Goal: Information Seeking & Learning: Compare options

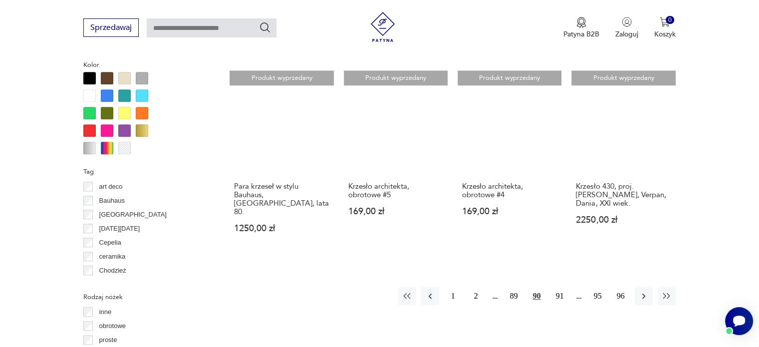
scroll to position [1055, 0]
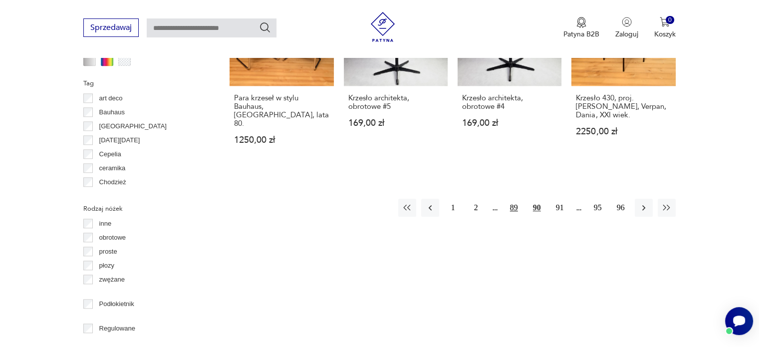
click at [511, 199] on button "89" at bounding box center [514, 208] width 18 height 18
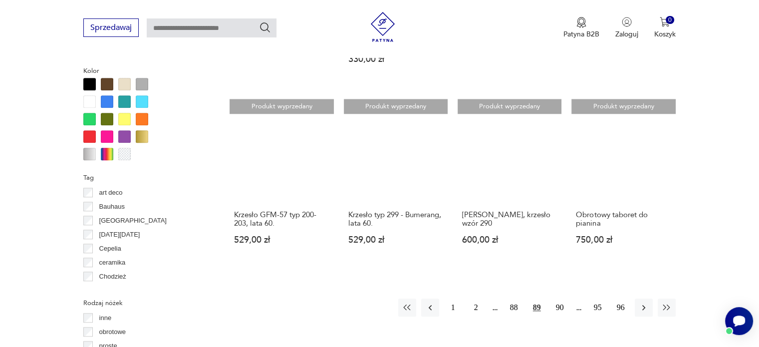
scroll to position [963, 0]
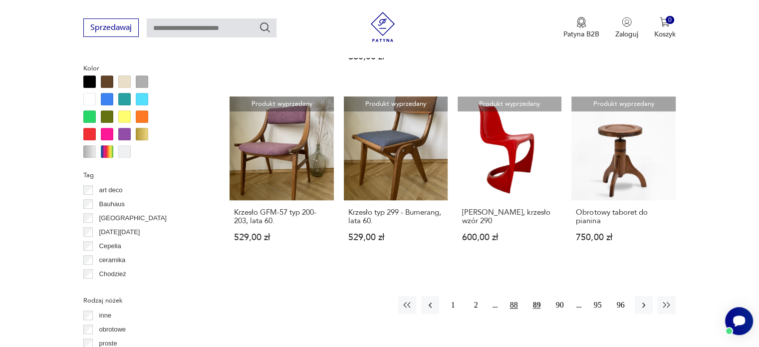
click at [515, 296] on button "88" at bounding box center [514, 305] width 18 height 18
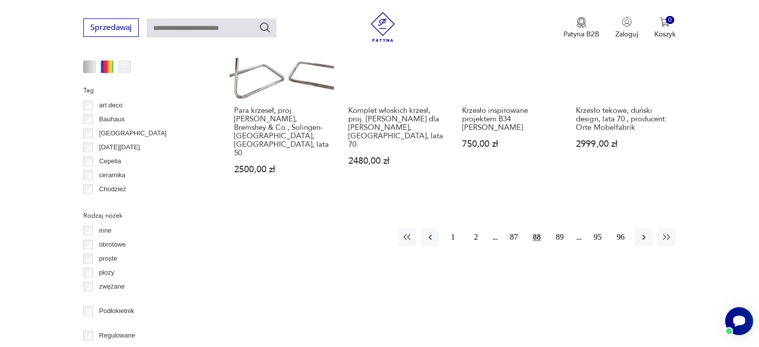
scroll to position [1113, 0]
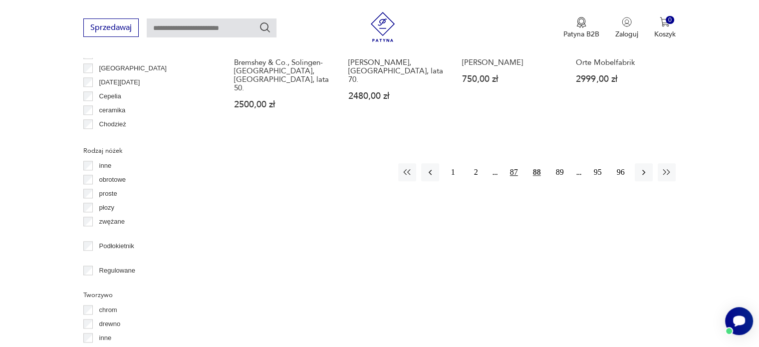
click at [517, 163] on button "87" at bounding box center [514, 172] width 18 height 18
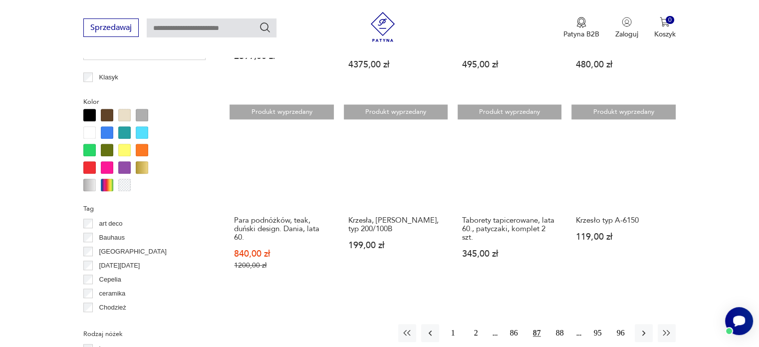
scroll to position [1163, 0]
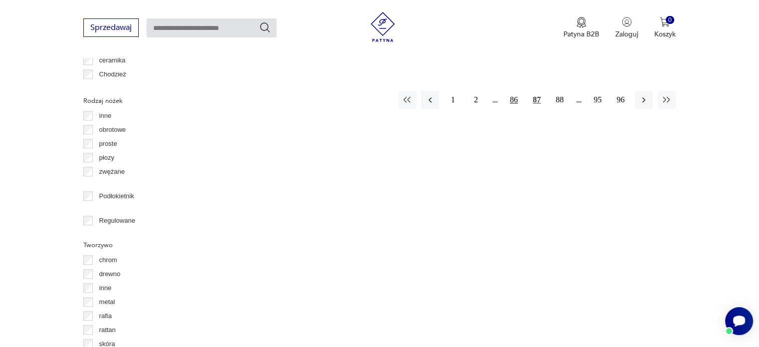
click at [511, 91] on button "86" at bounding box center [514, 100] width 18 height 18
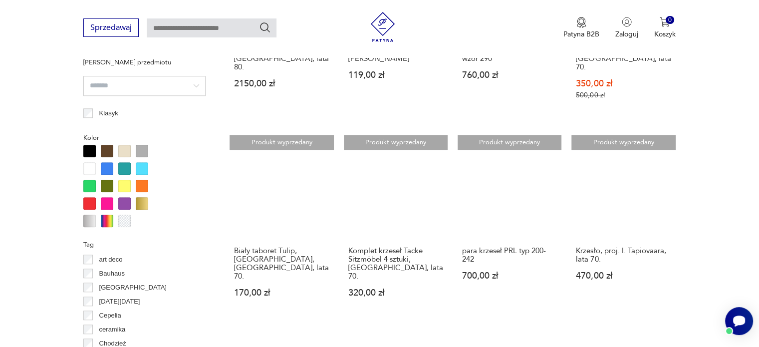
scroll to position [1013, 0]
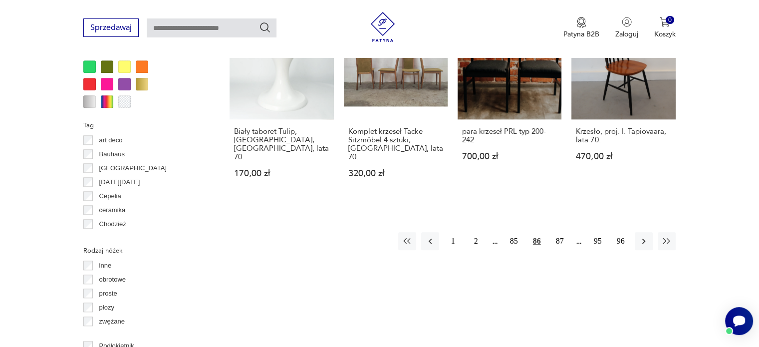
drag, startPoint x: 513, startPoint y: 217, endPoint x: 586, endPoint y: 226, distance: 73.9
click at [513, 232] on button "85" at bounding box center [514, 241] width 18 height 18
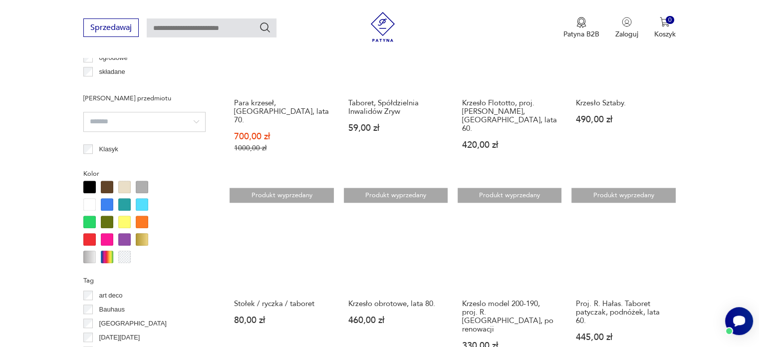
scroll to position [963, 0]
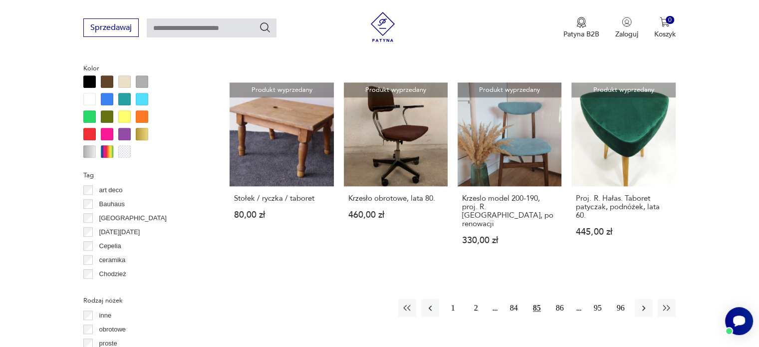
drag, startPoint x: 514, startPoint y: 274, endPoint x: 582, endPoint y: 281, distance: 68.8
click at [514, 299] on button "84" at bounding box center [514, 308] width 18 height 18
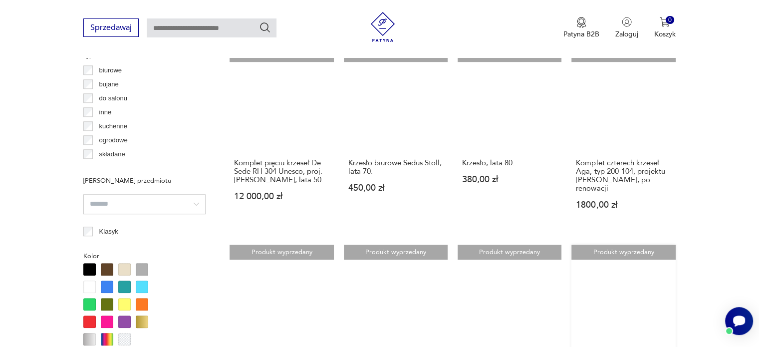
scroll to position [764, 0]
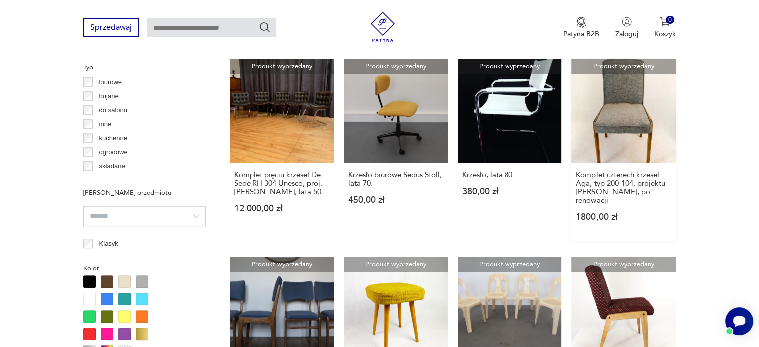
click at [647, 149] on link "Produkt wyprzedany Komplet czterech krzeseł Aga, typ 200-104, projektu [PERSON_…" at bounding box center [624, 150] width 104 height 182
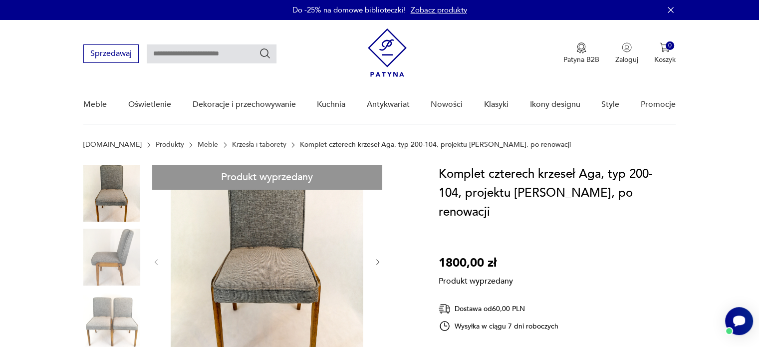
drag, startPoint x: 387, startPoint y: 256, endPoint x: 379, endPoint y: 262, distance: 10.3
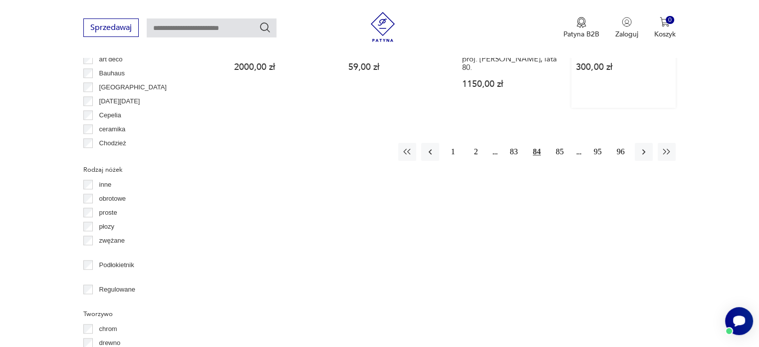
scroll to position [1105, 0]
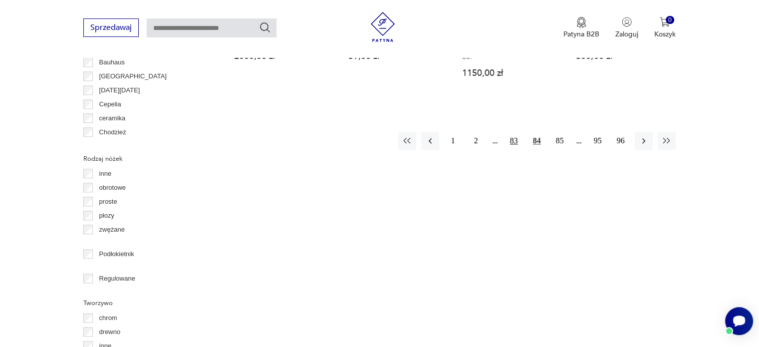
click at [512, 137] on button "83" at bounding box center [514, 141] width 18 height 18
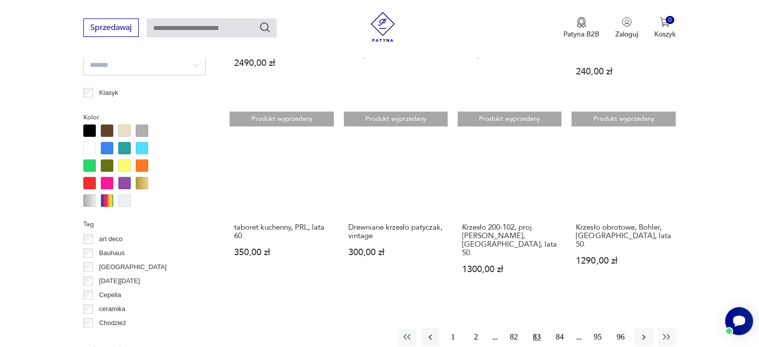
scroll to position [963, 0]
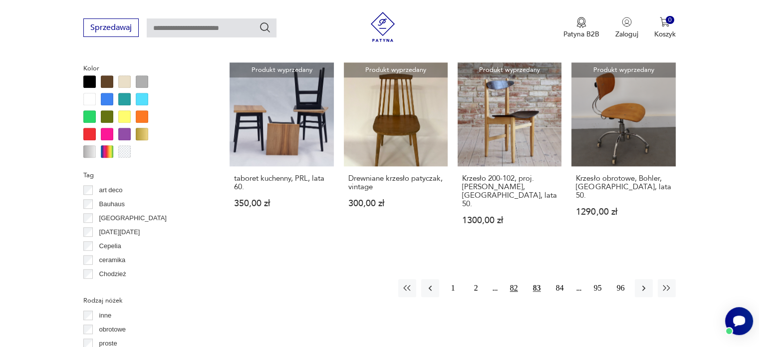
click at [509, 279] on button "82" at bounding box center [514, 288] width 18 height 18
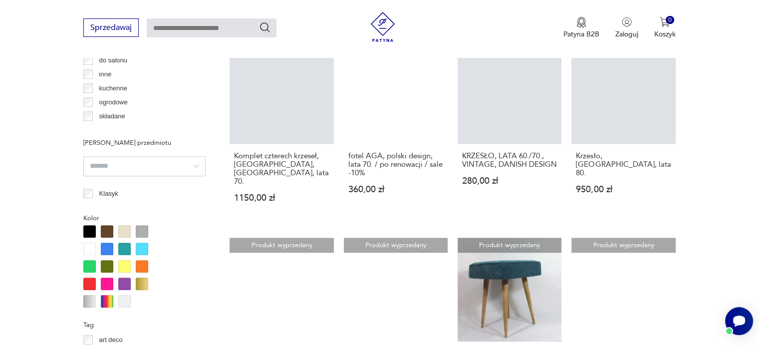
scroll to position [1063, 0]
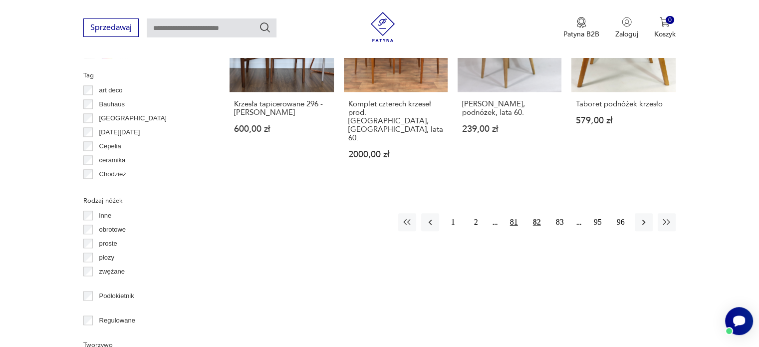
click at [514, 213] on button "81" at bounding box center [514, 222] width 18 height 18
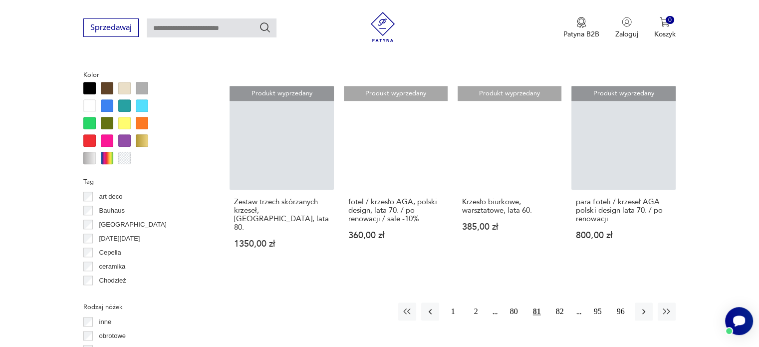
scroll to position [1063, 0]
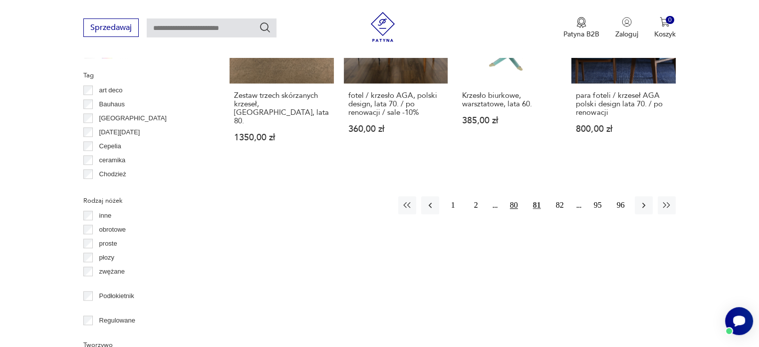
click at [509, 196] on button "80" at bounding box center [514, 205] width 18 height 18
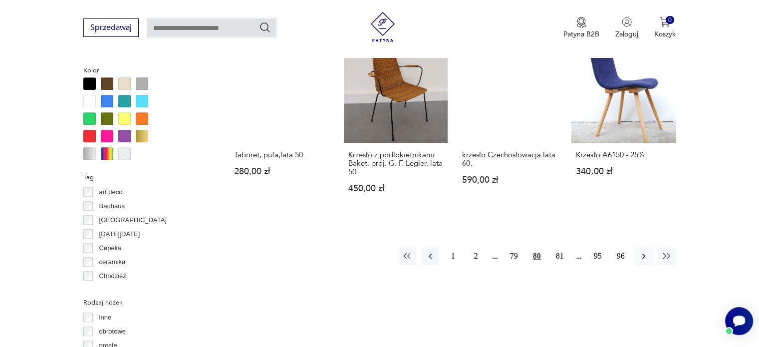
scroll to position [963, 0]
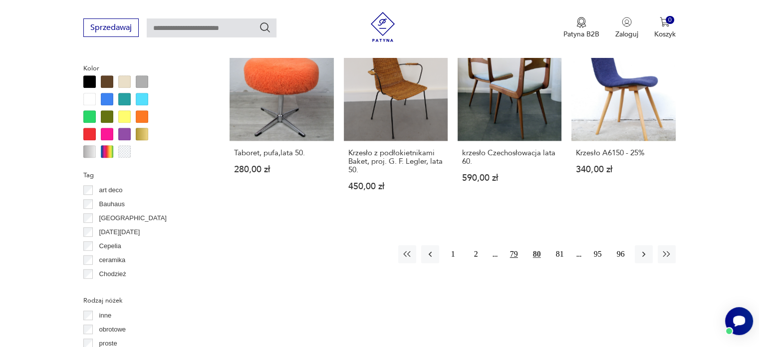
click at [514, 254] on button "79" at bounding box center [514, 254] width 18 height 18
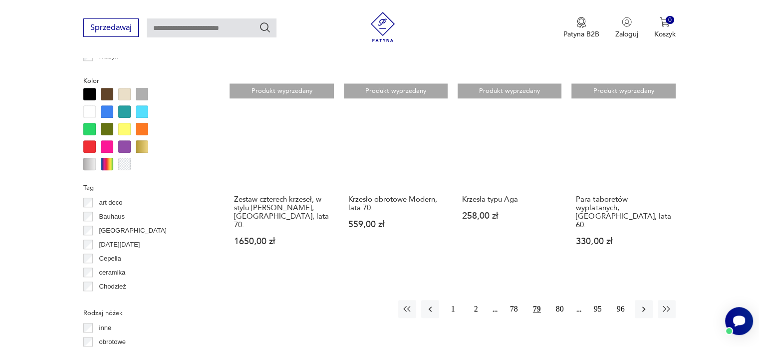
scroll to position [1063, 0]
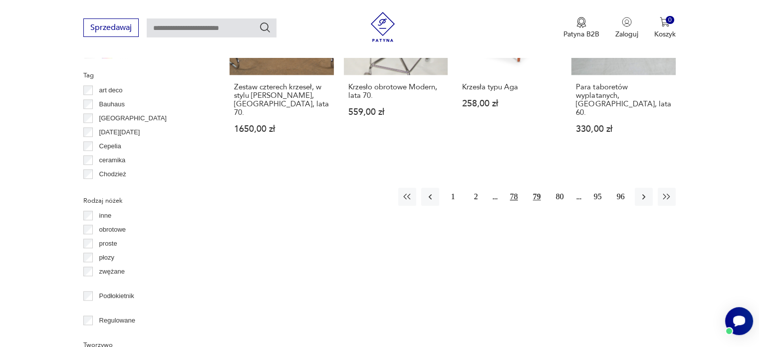
click at [510, 188] on button "78" at bounding box center [514, 197] width 18 height 18
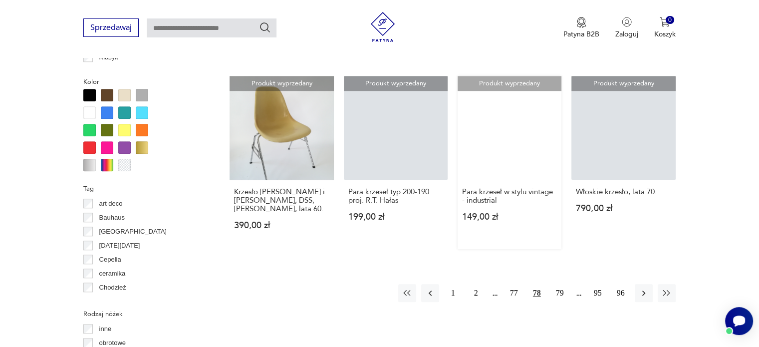
scroll to position [1063, 0]
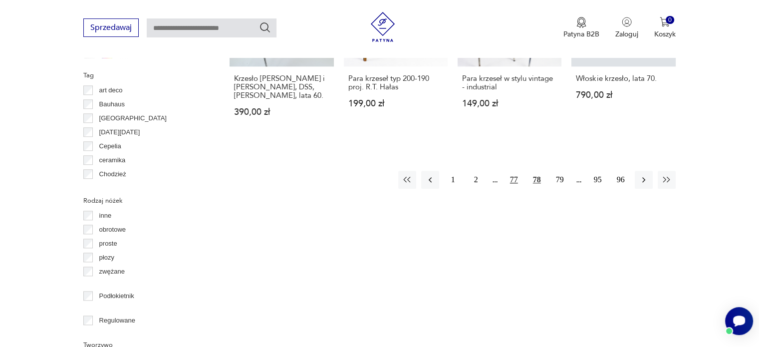
click at [513, 171] on button "77" at bounding box center [514, 180] width 18 height 18
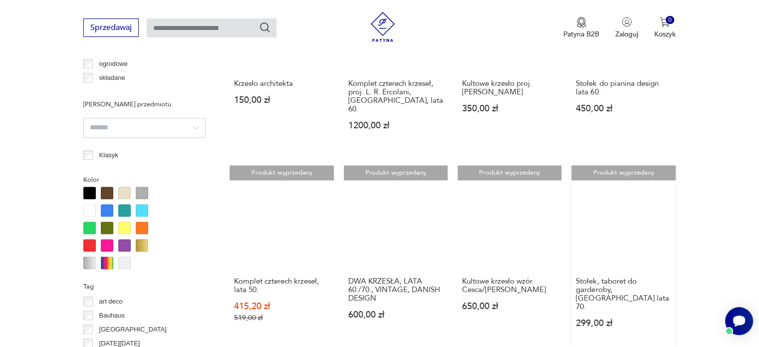
scroll to position [913, 0]
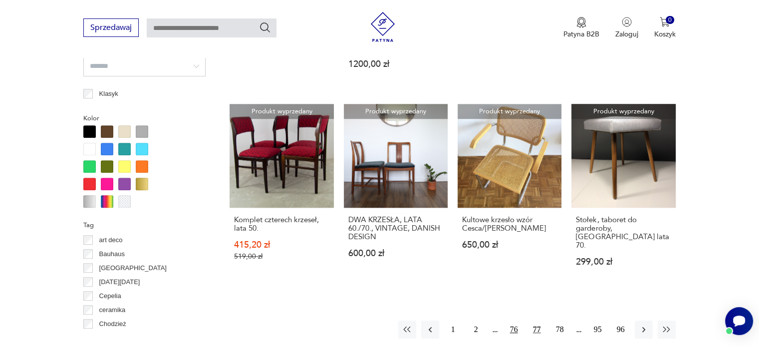
click at [513, 320] on button "76" at bounding box center [514, 329] width 18 height 18
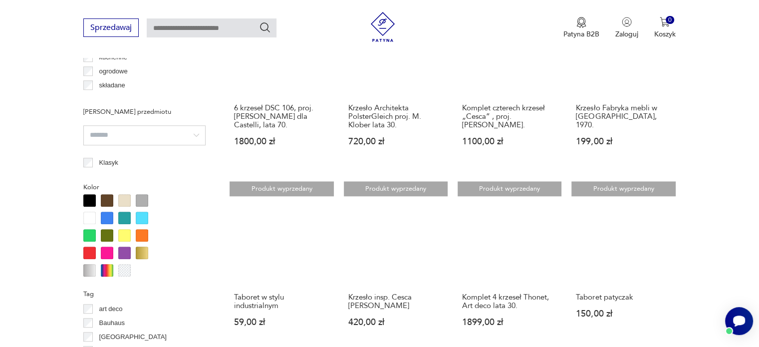
scroll to position [963, 0]
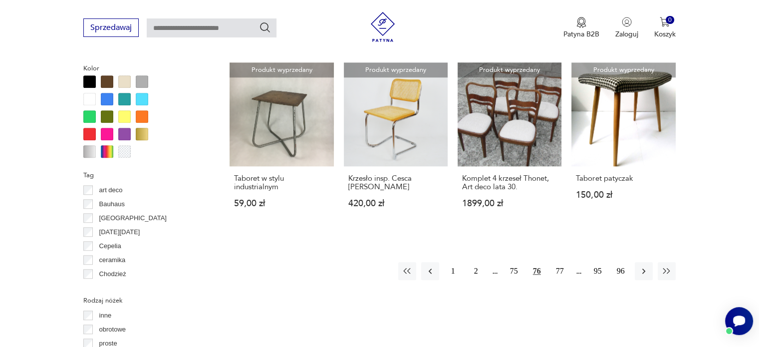
drag, startPoint x: 511, startPoint y: 262, endPoint x: 580, endPoint y: 274, distance: 69.3
click at [510, 263] on button "75" at bounding box center [514, 271] width 18 height 18
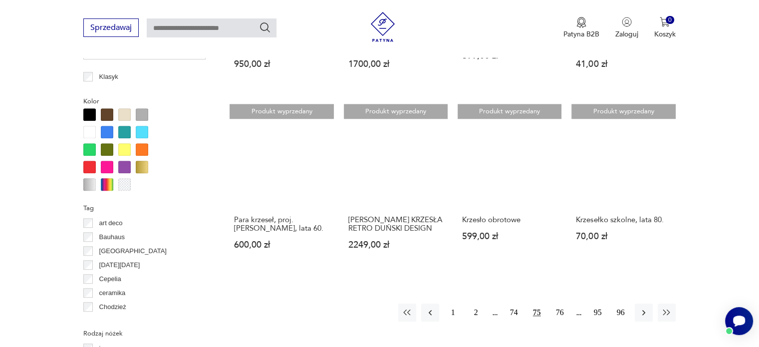
scroll to position [1063, 0]
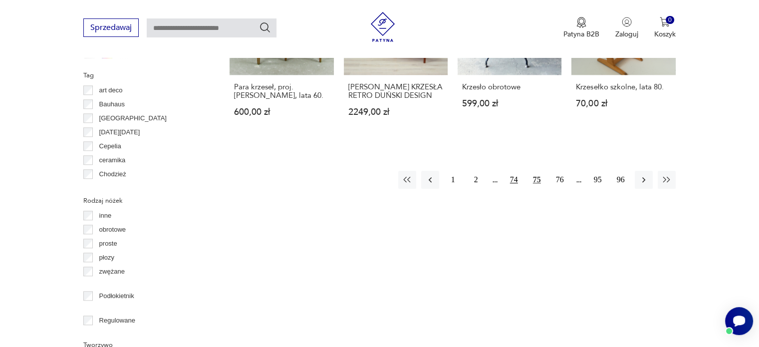
click at [516, 171] on button "74" at bounding box center [514, 180] width 18 height 18
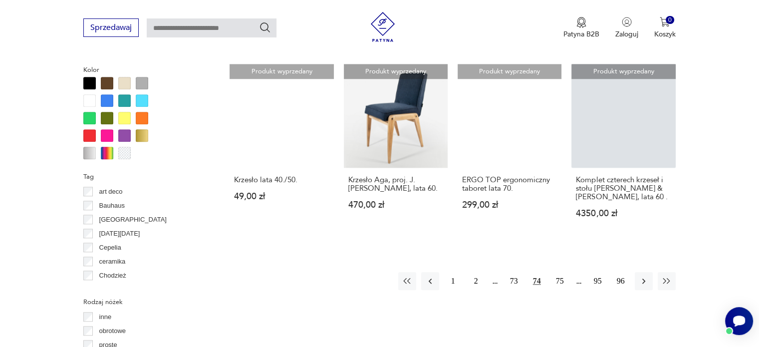
scroll to position [963, 0]
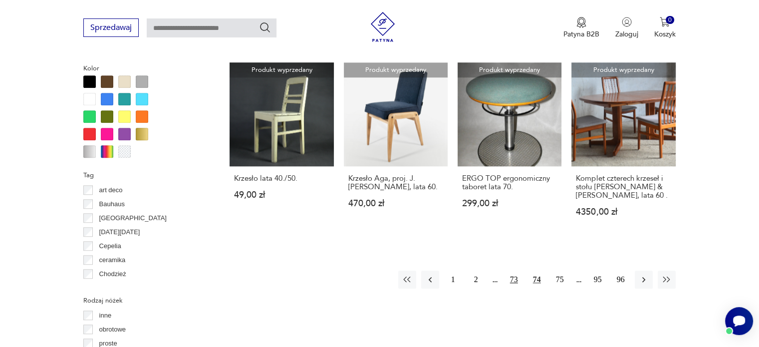
click at [519, 271] on button "73" at bounding box center [514, 280] width 18 height 18
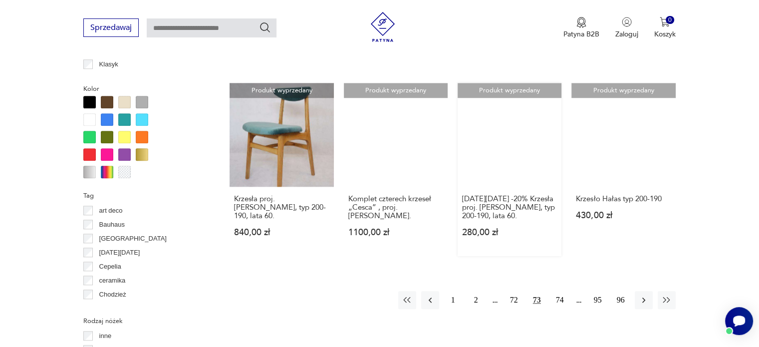
scroll to position [1063, 0]
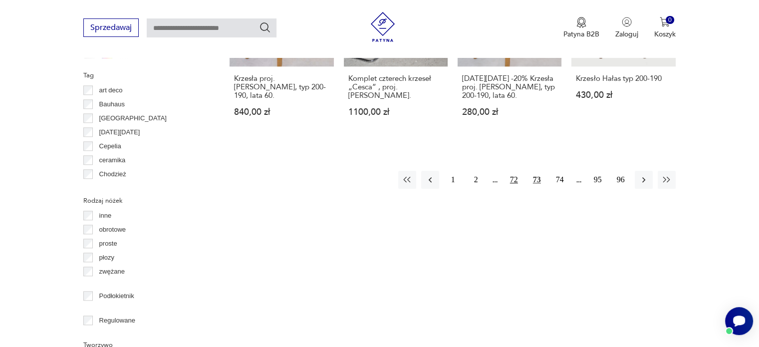
click at [514, 171] on button "72" at bounding box center [514, 180] width 18 height 18
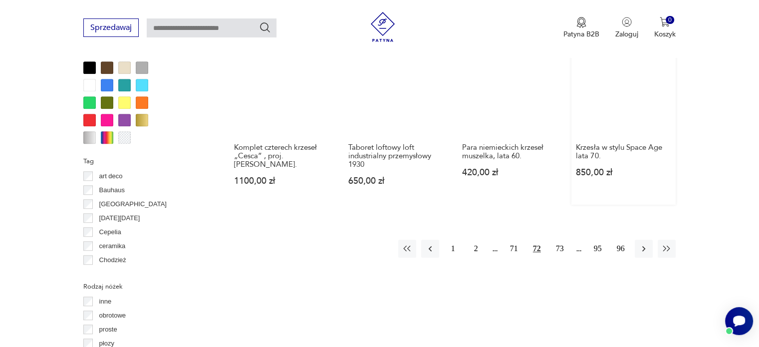
scroll to position [1113, 0]
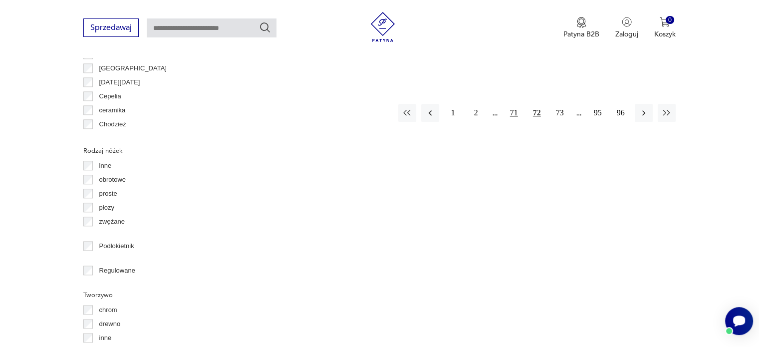
click at [516, 106] on button "71" at bounding box center [514, 113] width 18 height 18
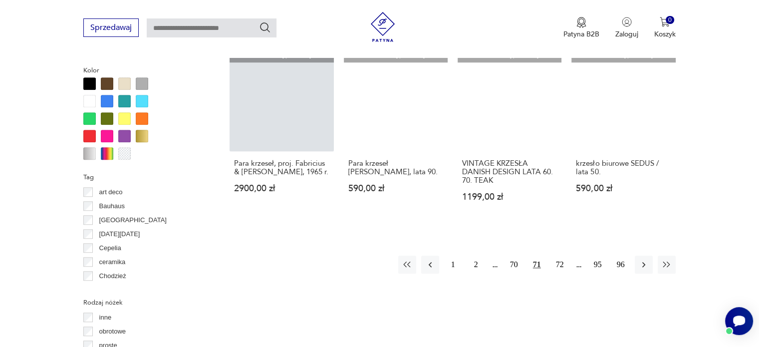
scroll to position [963, 0]
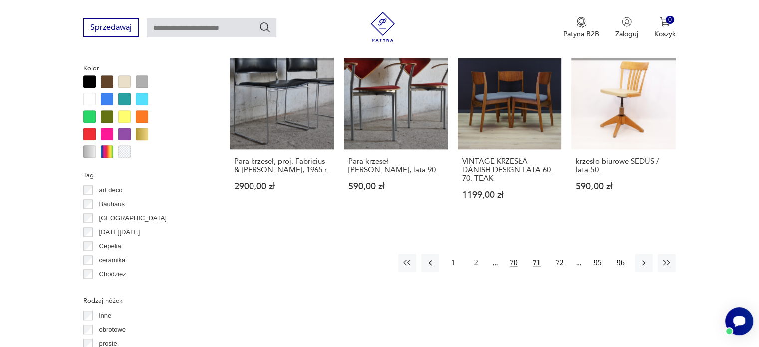
click at [515, 254] on button "70" at bounding box center [514, 263] width 18 height 18
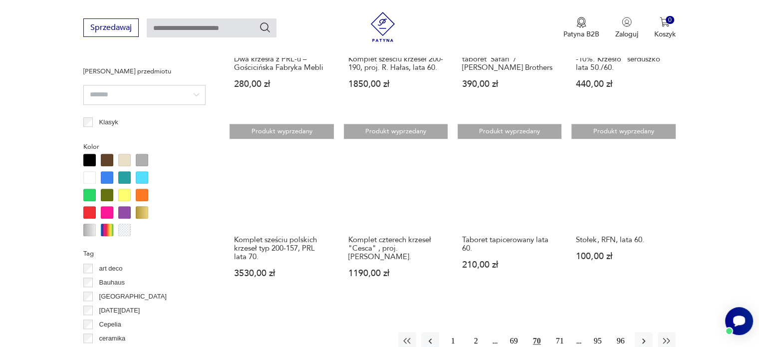
scroll to position [1013, 0]
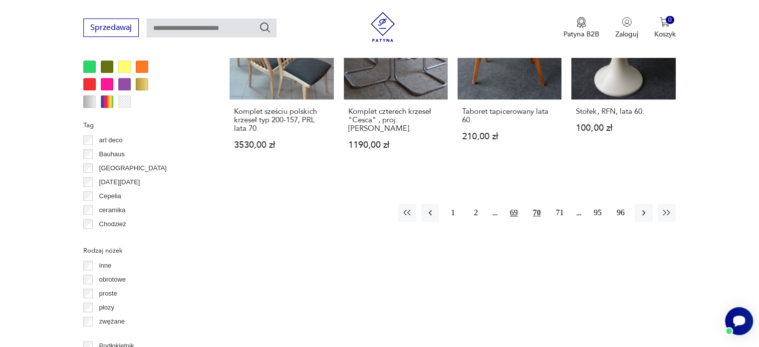
click at [517, 219] on button "69" at bounding box center [514, 213] width 18 height 18
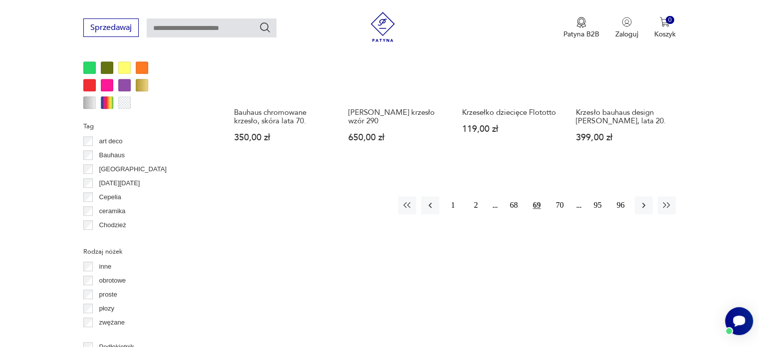
scroll to position [1013, 0]
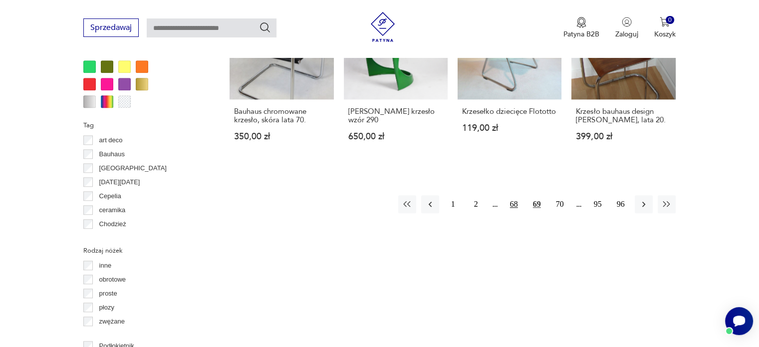
click at [518, 201] on button "68" at bounding box center [514, 204] width 18 height 18
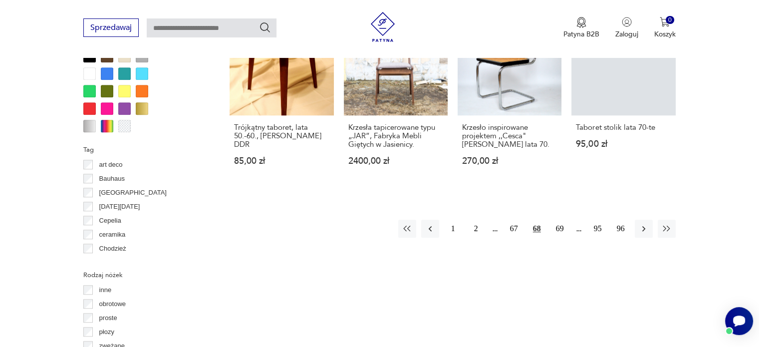
scroll to position [1063, 0]
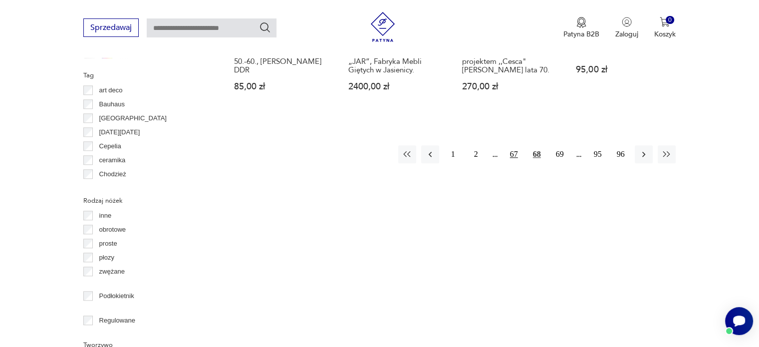
click at [507, 151] on button "67" at bounding box center [514, 154] width 18 height 18
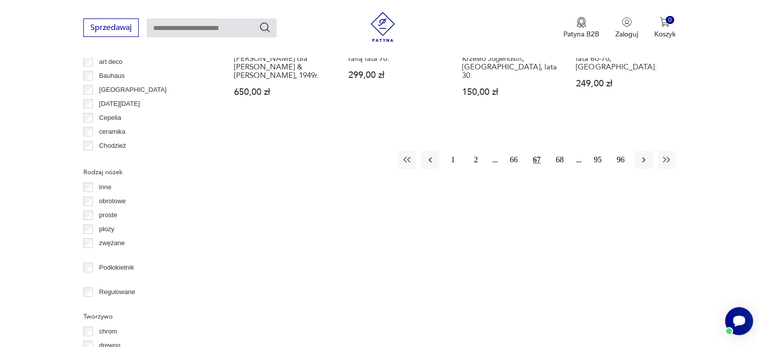
scroll to position [1113, 0]
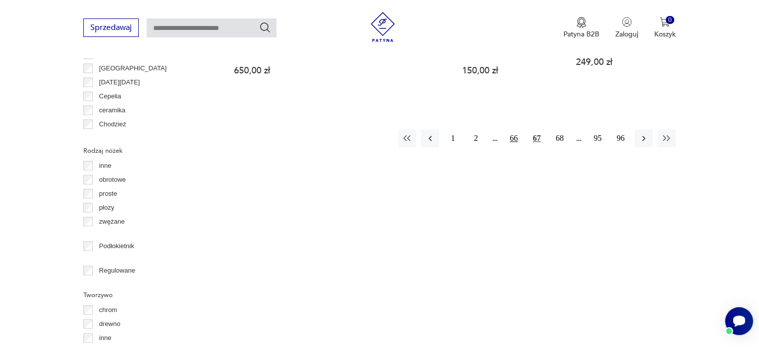
click at [513, 129] on button "66" at bounding box center [514, 138] width 18 height 18
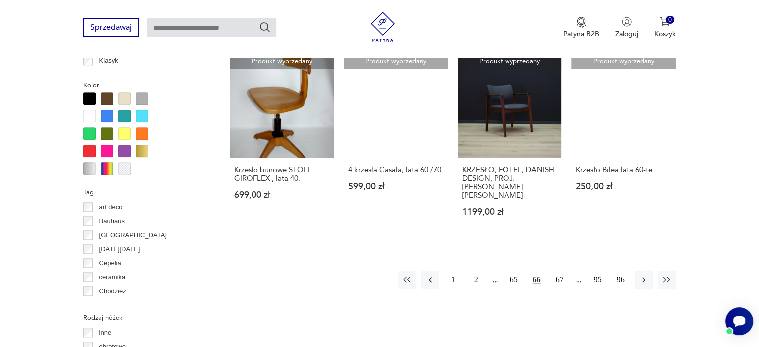
scroll to position [1063, 0]
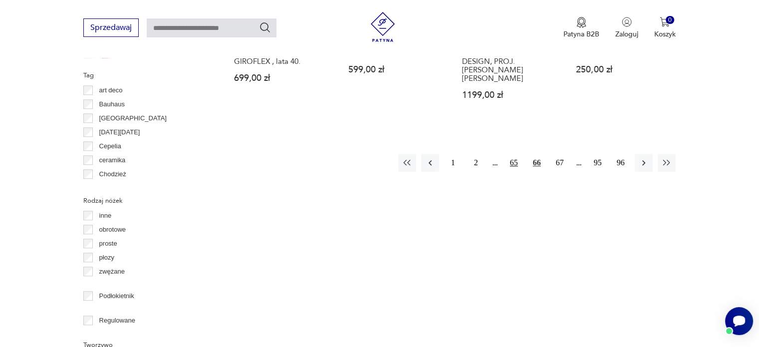
drag, startPoint x: 511, startPoint y: 156, endPoint x: 517, endPoint y: 150, distance: 8.1
click at [511, 156] on button "65" at bounding box center [514, 163] width 18 height 18
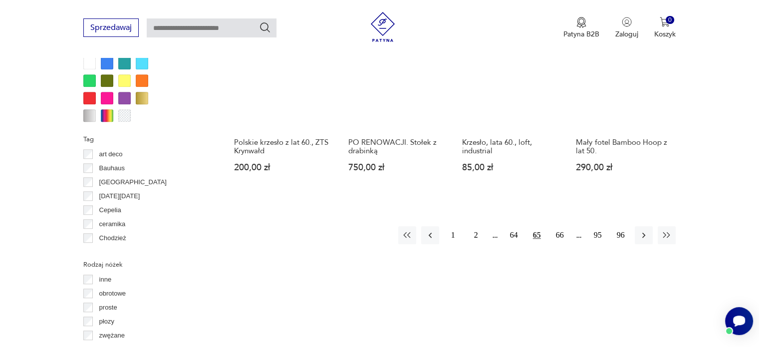
scroll to position [1013, 0]
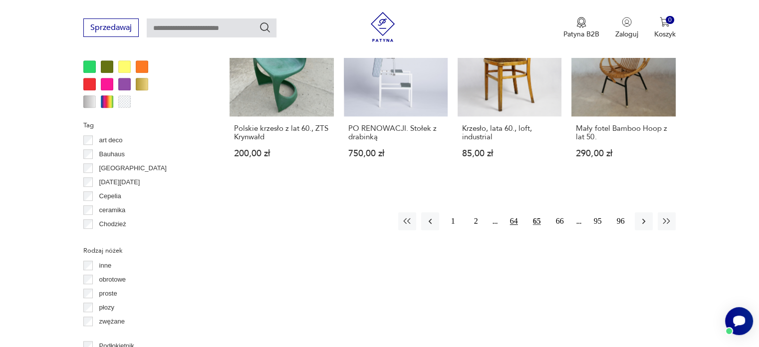
click at [509, 217] on button "64" at bounding box center [514, 221] width 18 height 18
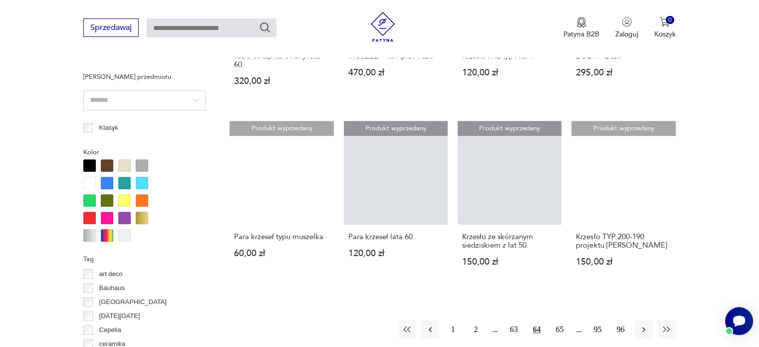
scroll to position [913, 0]
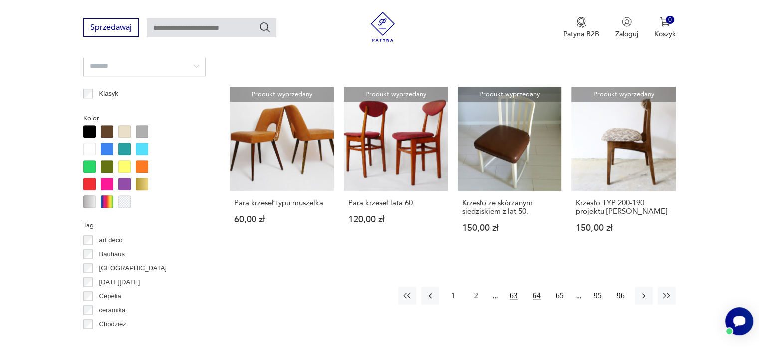
click at [513, 303] on button "63" at bounding box center [514, 296] width 18 height 18
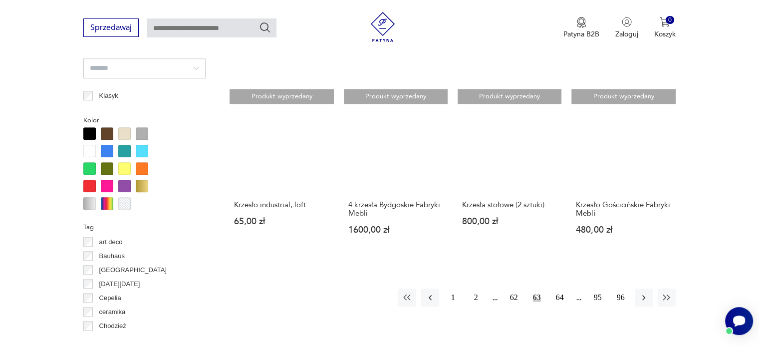
scroll to position [913, 0]
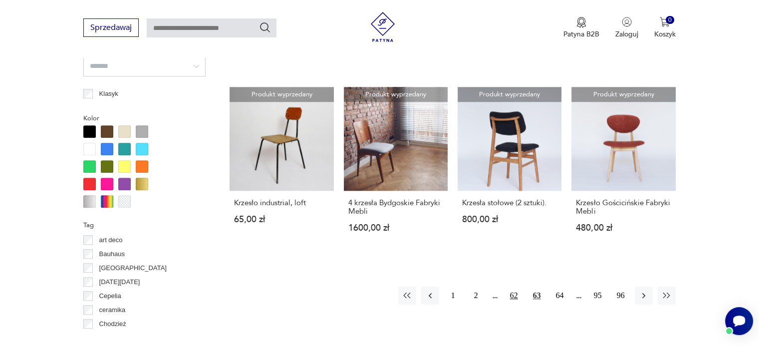
click at [513, 294] on button "62" at bounding box center [514, 296] width 18 height 18
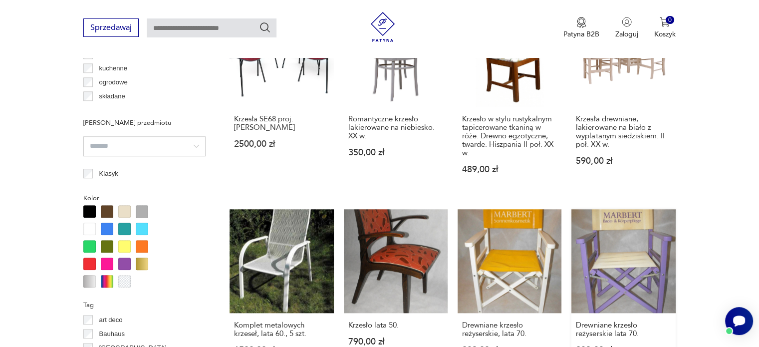
scroll to position [963, 0]
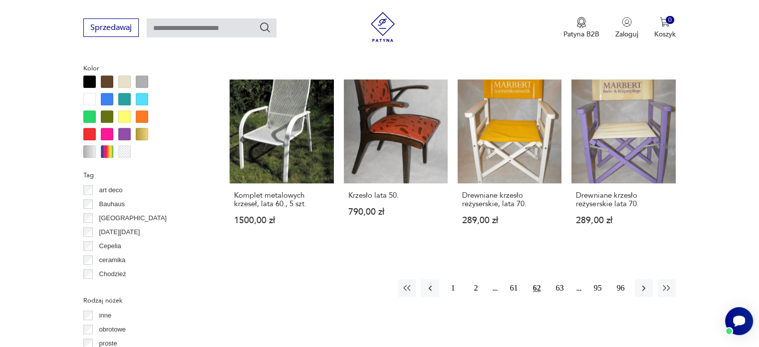
click at [503, 279] on div "1 2 61 62 63 95 96" at bounding box center [537, 288] width 278 height 18
click at [515, 279] on button "61" at bounding box center [514, 288] width 18 height 18
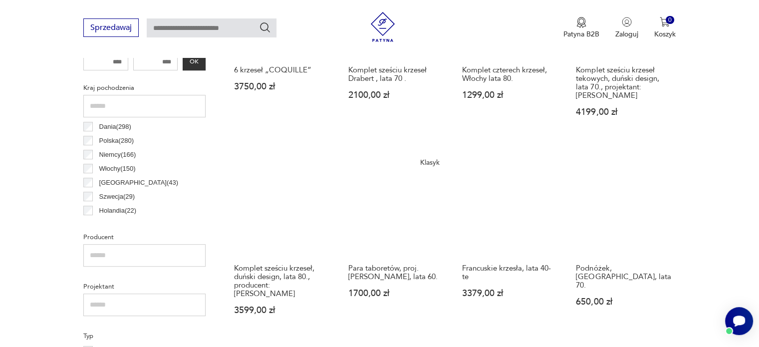
scroll to position [564, 0]
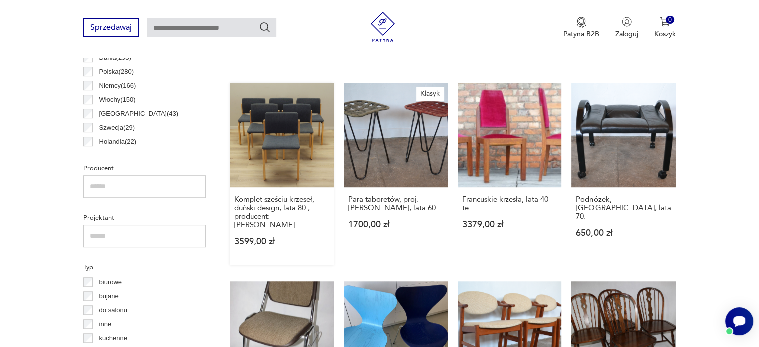
click at [288, 175] on link "Komplet sześciu krzeseł, duński design, lata 80., producent: [PERSON_NAME] 3599…" at bounding box center [282, 174] width 104 height 182
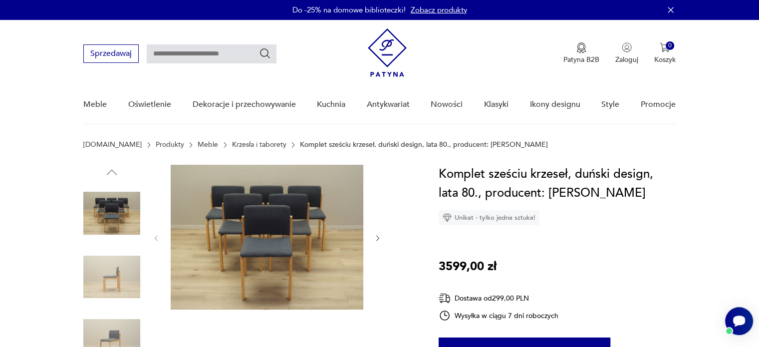
click at [304, 249] on img at bounding box center [267, 237] width 193 height 145
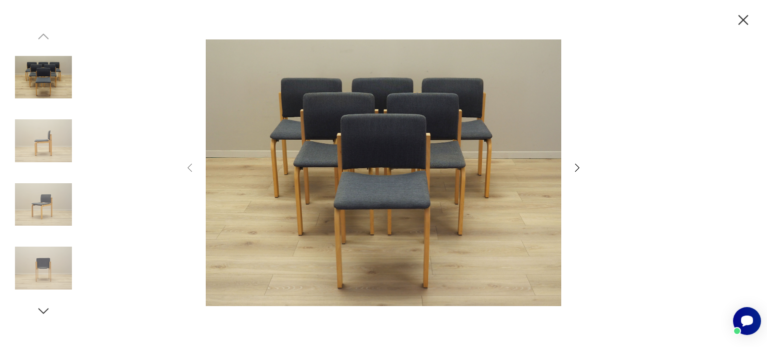
click at [572, 166] on icon "button" at bounding box center [577, 168] width 12 height 12
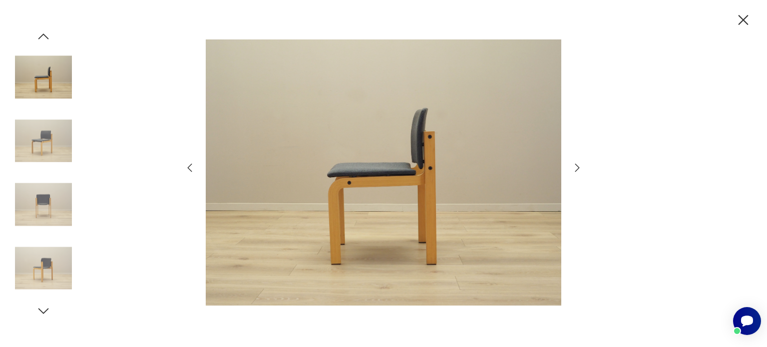
click at [742, 18] on icon "button" at bounding box center [743, 20] width 10 height 10
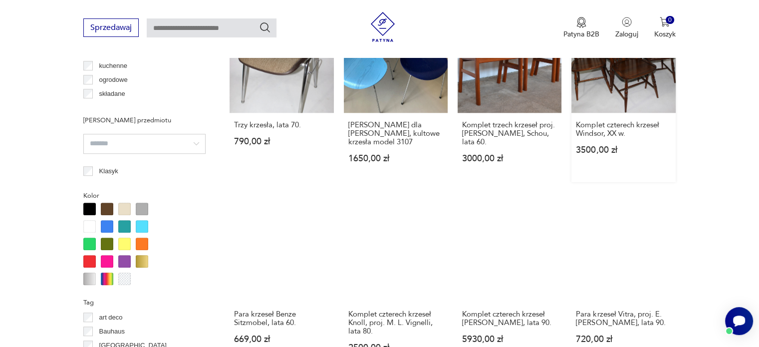
scroll to position [963, 0]
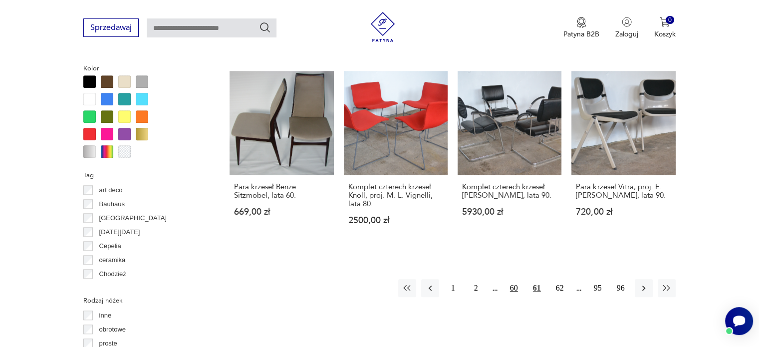
click at [513, 283] on button "60" at bounding box center [514, 288] width 18 height 18
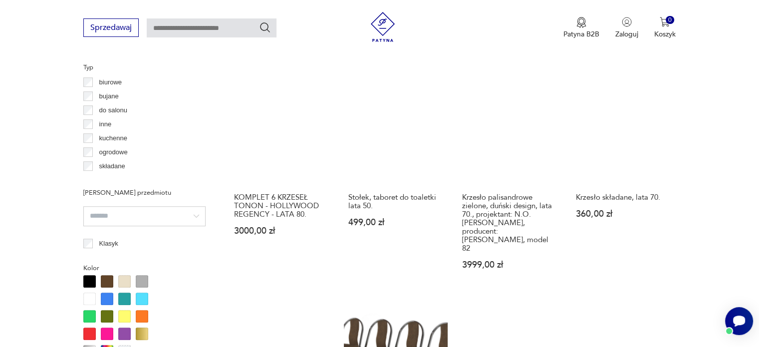
scroll to position [963, 0]
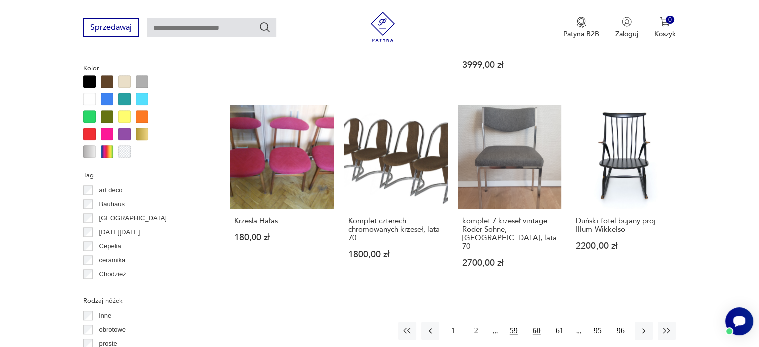
click at [511, 321] on button "59" at bounding box center [514, 330] width 18 height 18
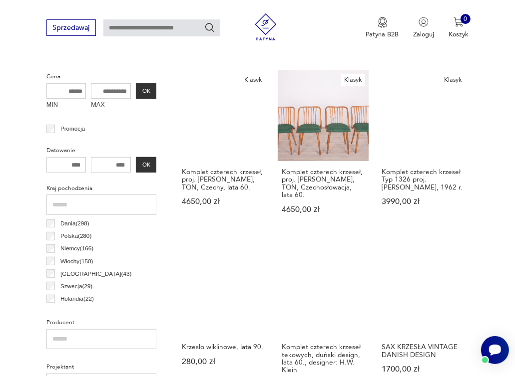
scroll to position [360, 0]
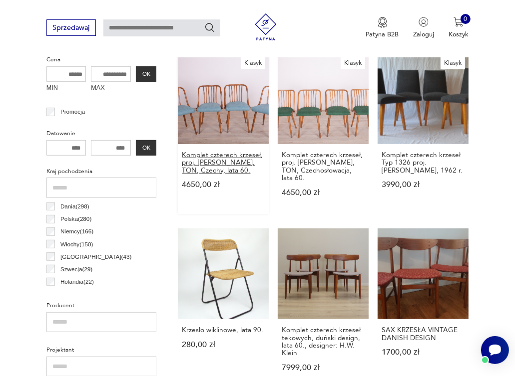
click at [227, 158] on h3 "Komplet czterech krzeseł, proj. [PERSON_NAME], TON, Czechy, lata 60." at bounding box center [223, 162] width 83 height 23
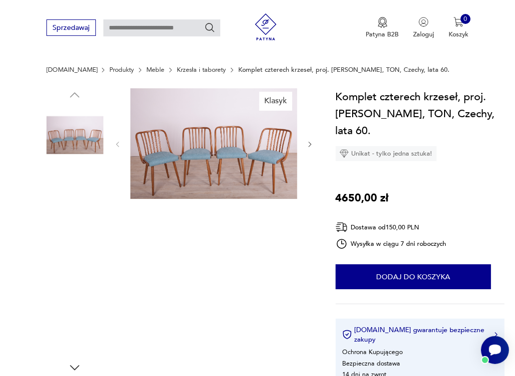
scroll to position [50, 0]
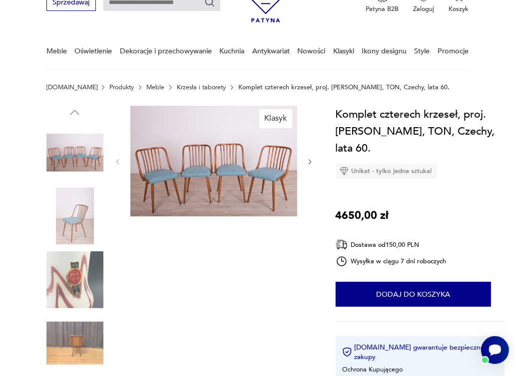
click at [307, 161] on icon "button" at bounding box center [309, 161] width 7 height 7
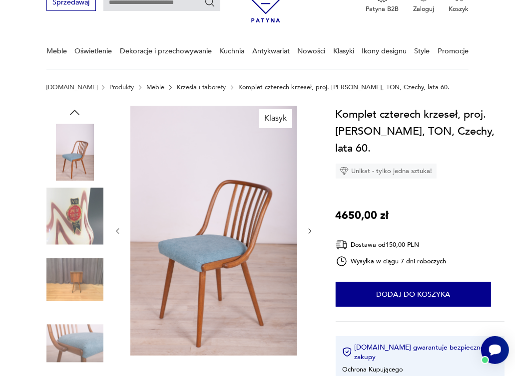
click at [307, 161] on div at bounding box center [214, 232] width 200 height 252
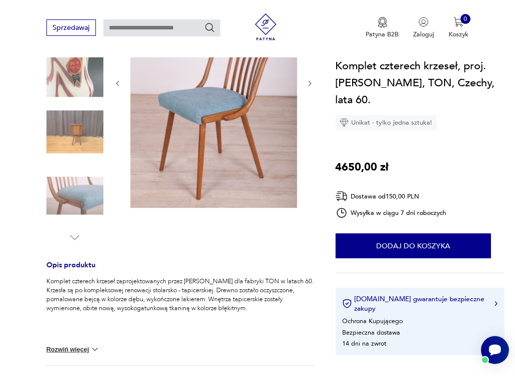
scroll to position [200, 0]
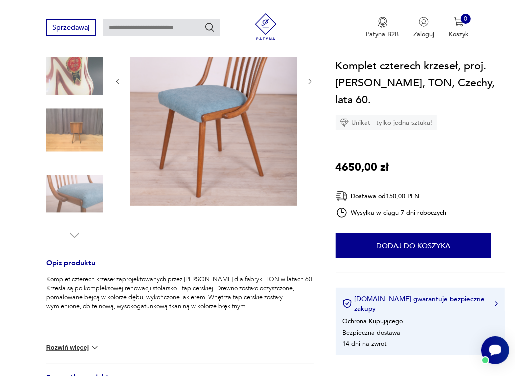
click at [306, 79] on icon "button" at bounding box center [309, 81] width 7 height 7
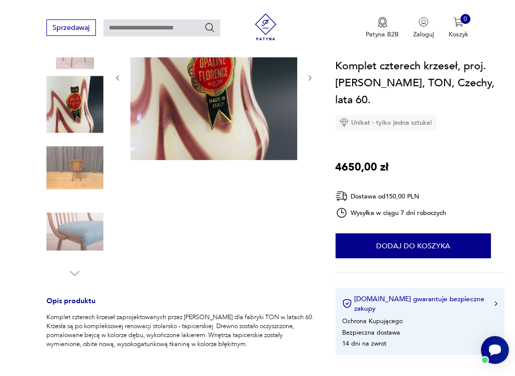
scroll to position [158, 0]
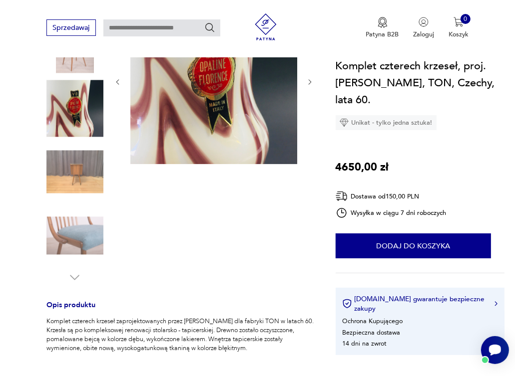
click at [86, 173] on img at bounding box center [74, 172] width 57 height 57
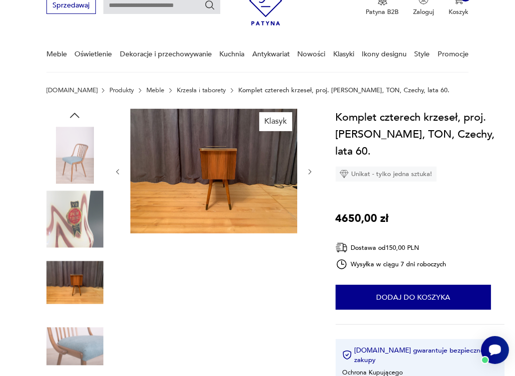
scroll to position [108, 0]
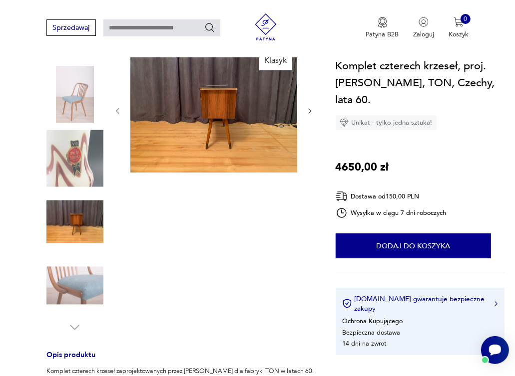
click at [310, 112] on icon "button" at bounding box center [309, 110] width 7 height 7
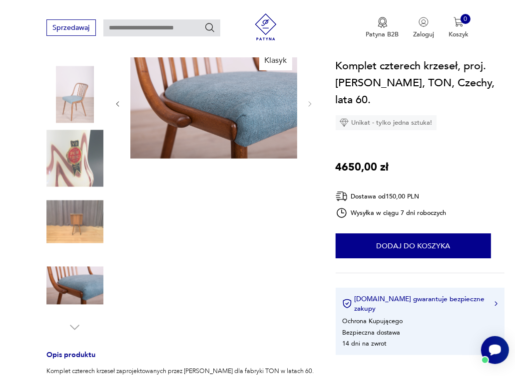
click at [310, 112] on div at bounding box center [214, 104] width 200 height 113
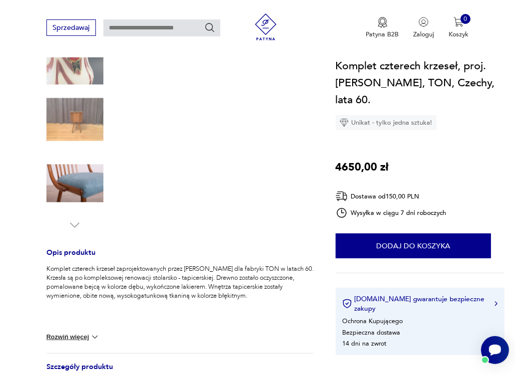
scroll to position [208, 0]
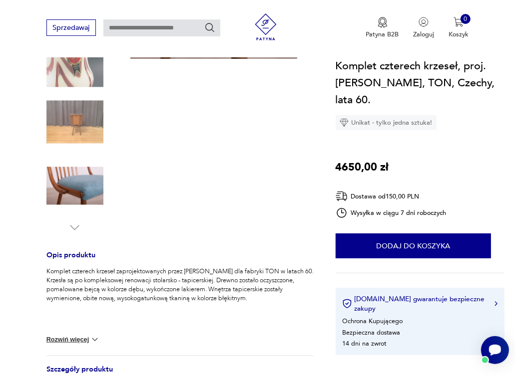
click at [77, 195] on img at bounding box center [74, 185] width 57 height 57
click at [78, 195] on img at bounding box center [74, 185] width 57 height 57
click at [74, 113] on img at bounding box center [74, 122] width 57 height 57
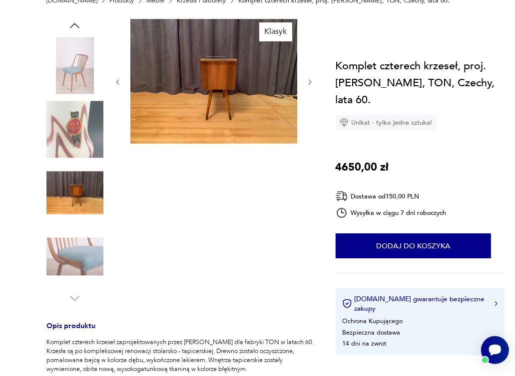
scroll to position [14, 0]
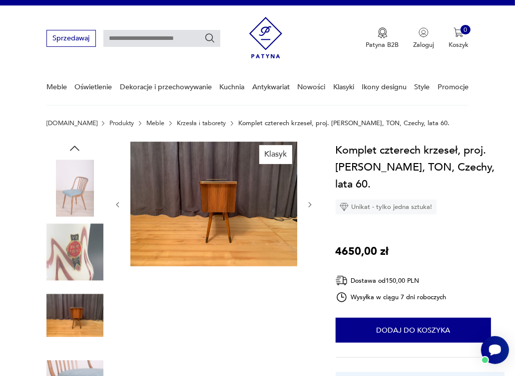
click at [78, 193] on img at bounding box center [74, 188] width 57 height 57
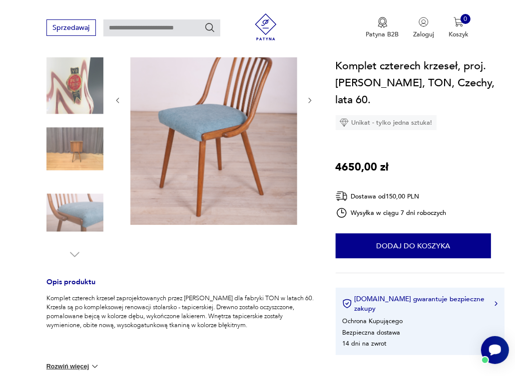
scroll to position [164, 0]
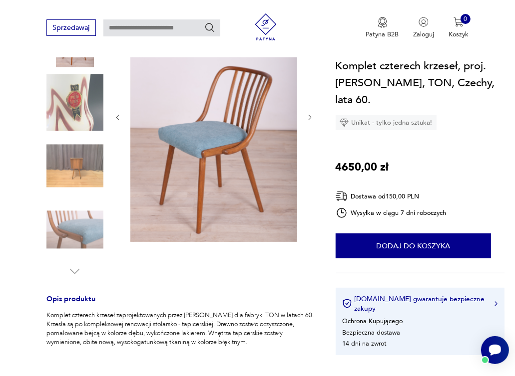
click at [311, 117] on icon "button" at bounding box center [309, 117] width 7 height 7
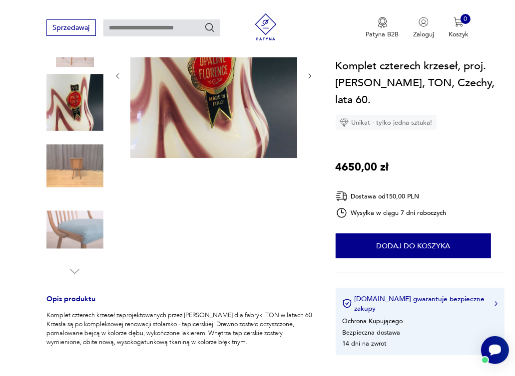
click at [310, 119] on div at bounding box center [214, 76] width 200 height 168
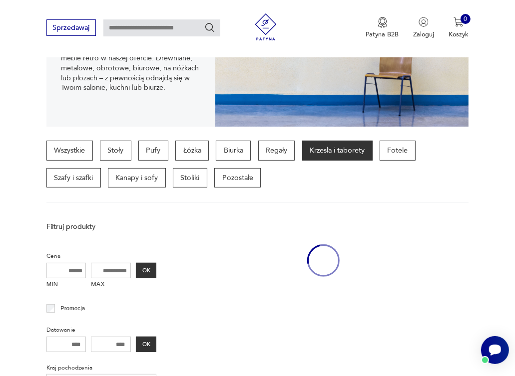
scroll to position [360, 0]
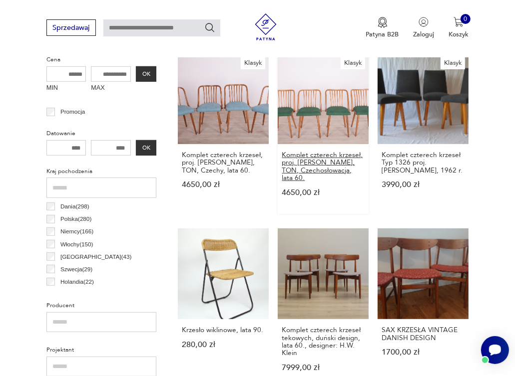
click at [335, 155] on h3 "Komplet czterech krzeseł, proj. [PERSON_NAME], TON, Czechosłowacja, lata 60." at bounding box center [323, 166] width 83 height 30
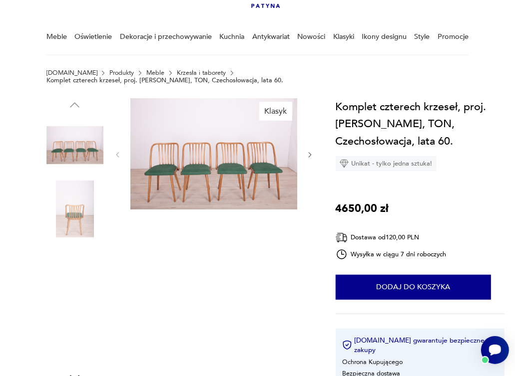
scroll to position [150, 0]
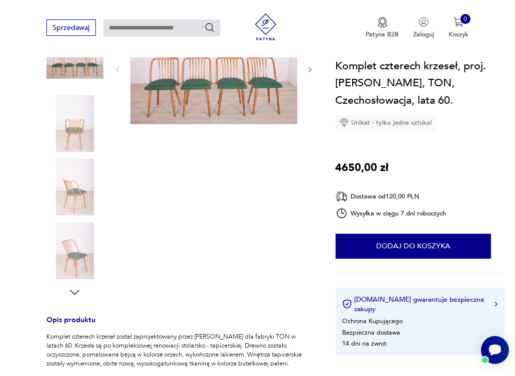
click at [308, 66] on icon "button" at bounding box center [309, 69] width 7 height 7
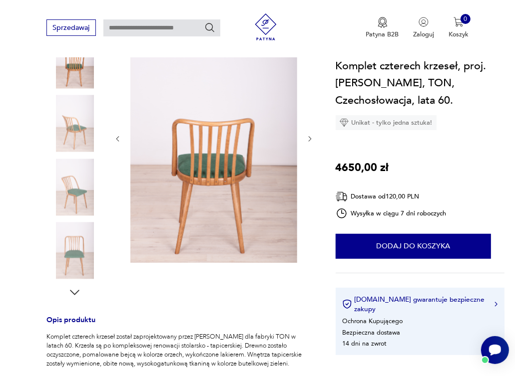
click at [306, 135] on icon "button" at bounding box center [309, 138] width 7 height 7
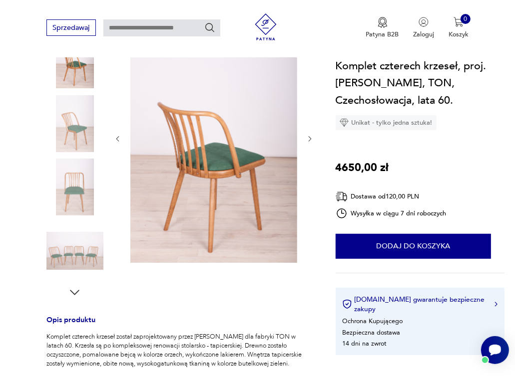
click at [306, 135] on icon "button" at bounding box center [309, 138] width 7 height 7
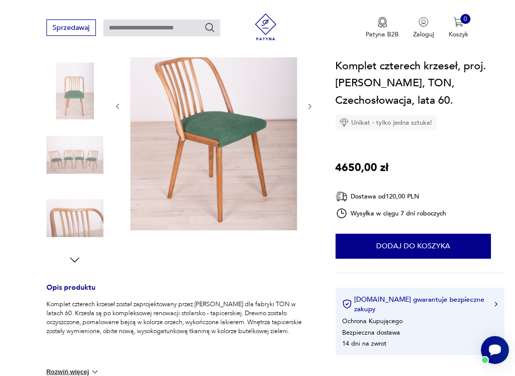
scroll to position [200, 0]
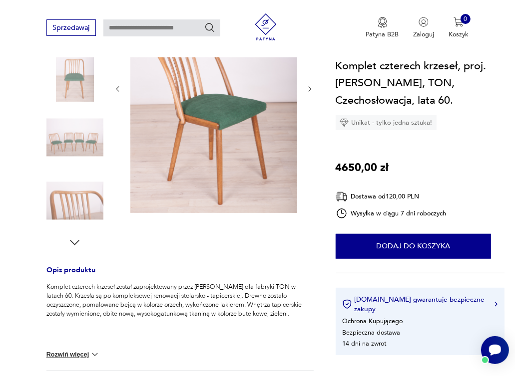
click at [311, 85] on icon "button" at bounding box center [309, 88] width 7 height 7
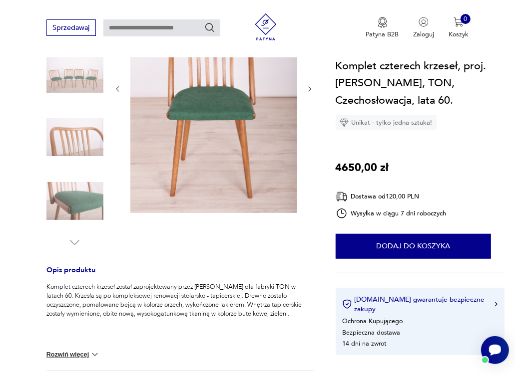
click at [311, 85] on icon "button" at bounding box center [309, 88] width 7 height 7
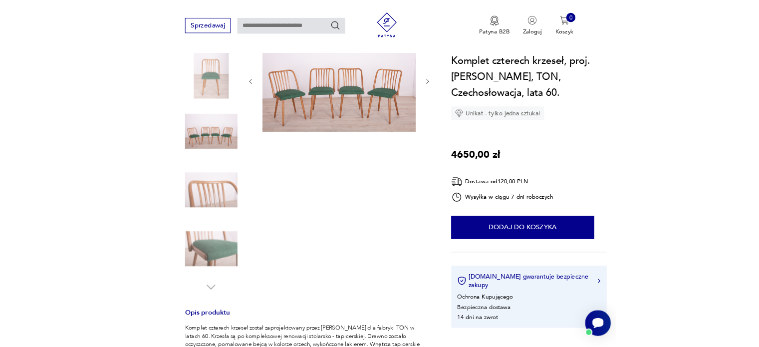
scroll to position [130, 0]
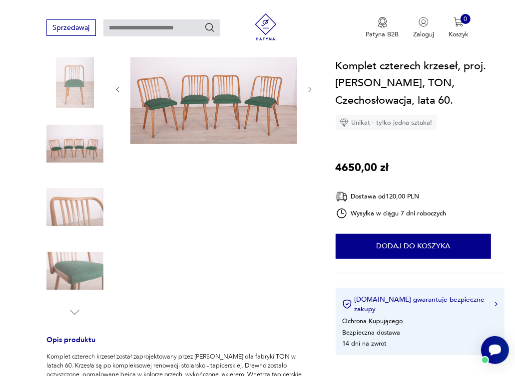
click at [266, 105] on img at bounding box center [213, 88] width 167 height 111
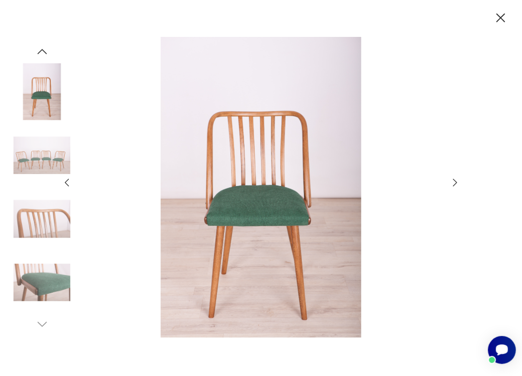
click at [454, 184] on icon "button" at bounding box center [455, 182] width 11 height 11
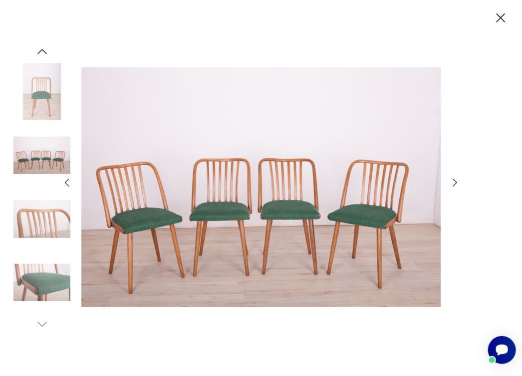
click at [452, 182] on icon "button" at bounding box center [455, 182] width 11 height 11
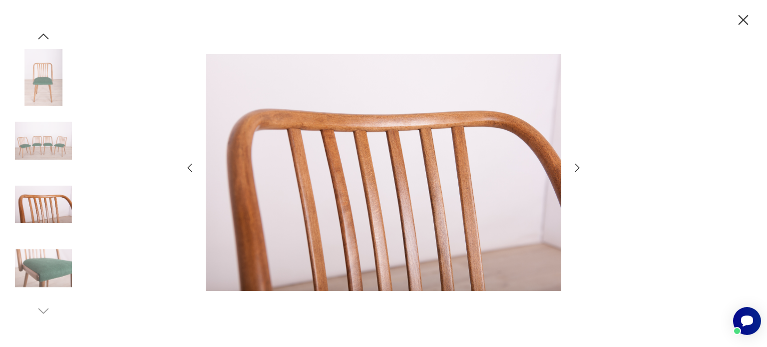
click at [574, 165] on icon "button" at bounding box center [577, 168] width 12 height 12
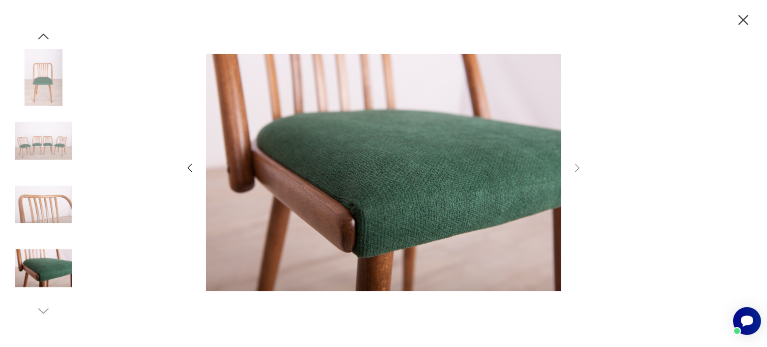
click at [736, 18] on icon "button" at bounding box center [742, 19] width 17 height 17
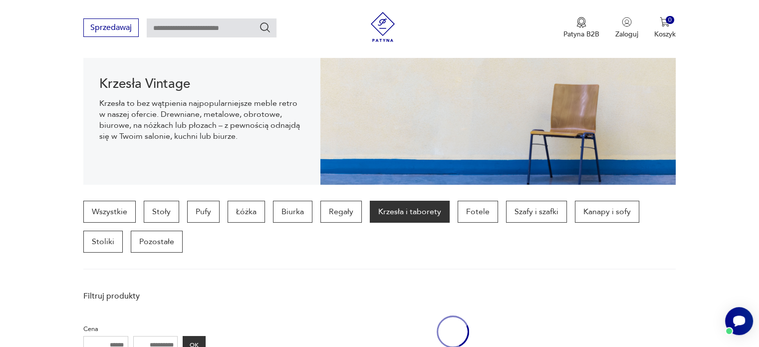
scroll to position [360, 0]
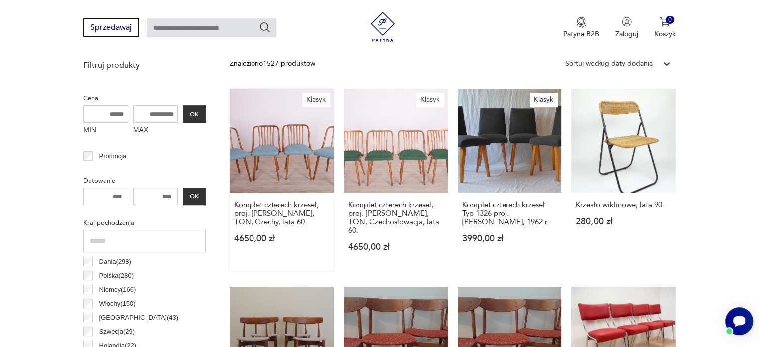
click at [298, 163] on link "Klasyk Komplet czterech krzeseł, proj. [PERSON_NAME], TON, Czechy, lata 60. 465…" at bounding box center [282, 180] width 104 height 182
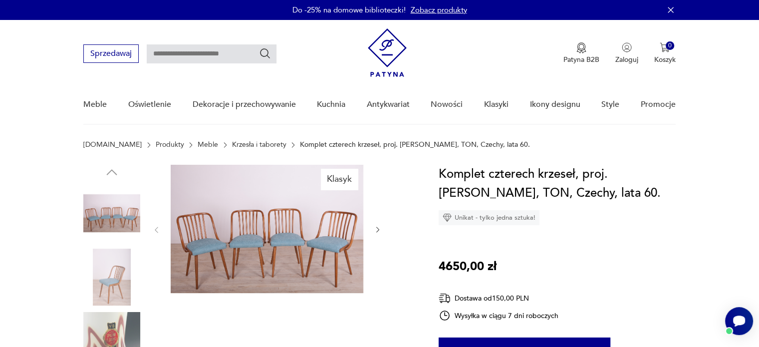
click at [321, 240] on img at bounding box center [267, 229] width 193 height 128
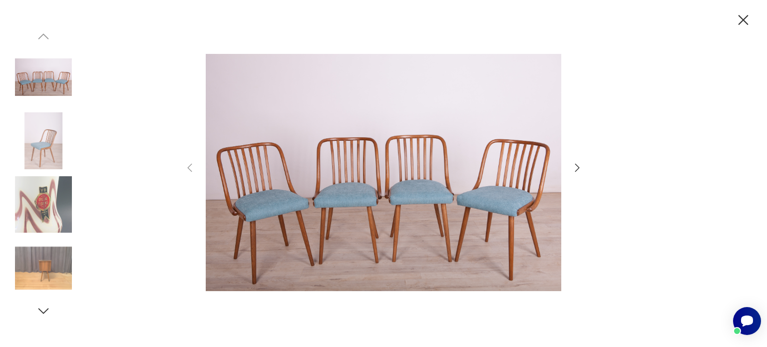
click at [577, 166] on icon "button" at bounding box center [577, 167] width 4 height 8
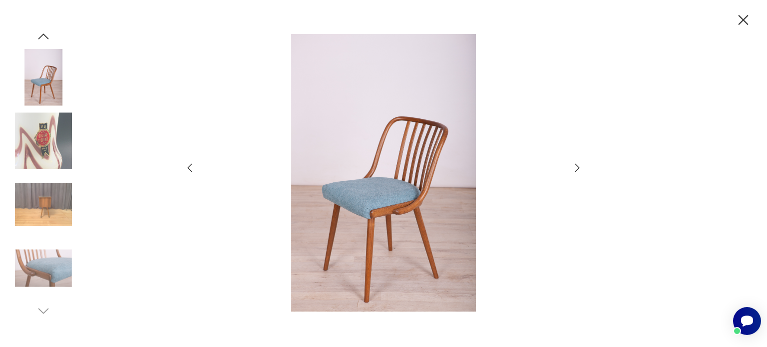
click at [577, 166] on icon "button" at bounding box center [577, 167] width 4 height 8
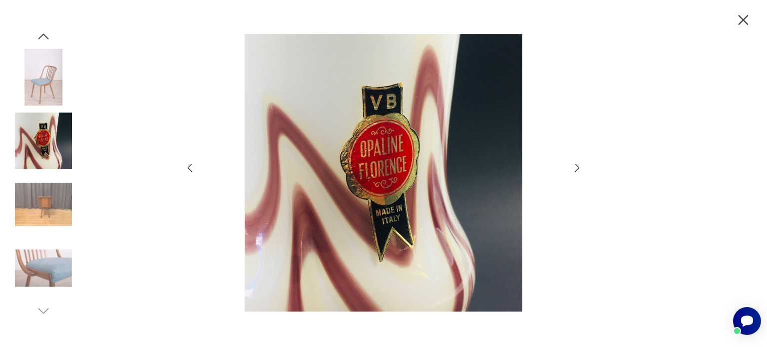
click at [577, 166] on icon "button" at bounding box center [577, 167] width 4 height 8
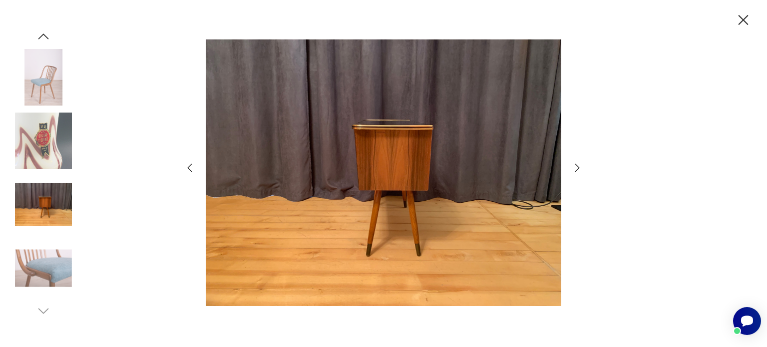
click at [577, 166] on icon "button" at bounding box center [577, 167] width 4 height 8
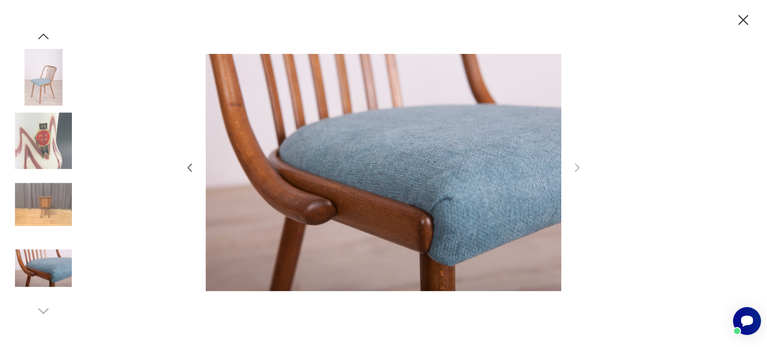
click at [743, 20] on icon "button" at bounding box center [743, 20] width 10 height 10
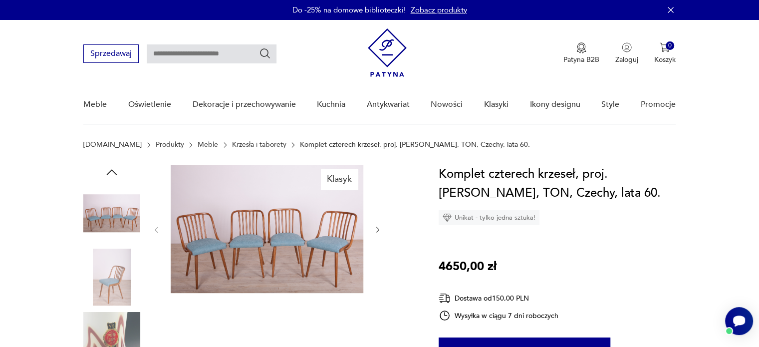
click at [377, 227] on icon "button" at bounding box center [377, 230] width 3 height 6
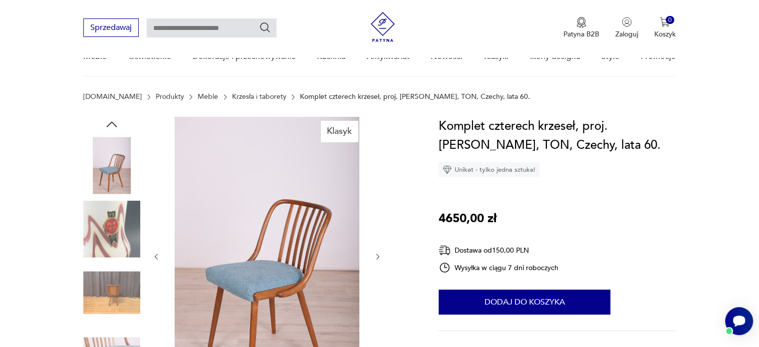
scroll to position [150, 0]
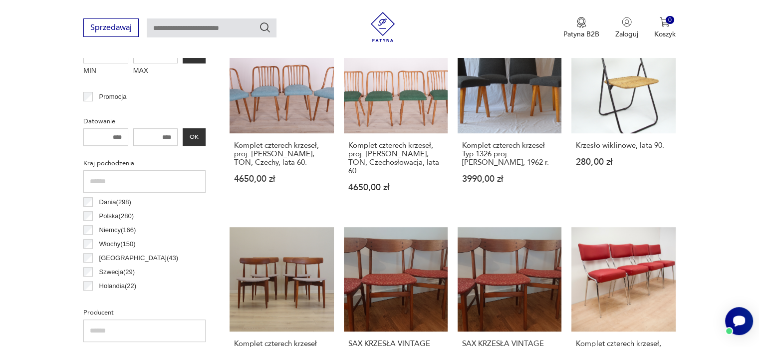
scroll to position [560, 0]
